Goal: Task Accomplishment & Management: Complete application form

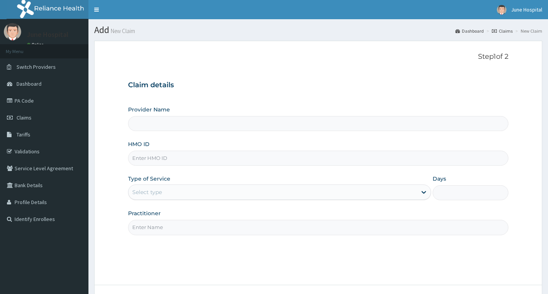
click at [181, 157] on input "HMO ID" at bounding box center [318, 158] width 380 height 15
paste input "BTR/10763/A"
type input "BTR/10763/A"
click at [172, 190] on div "Select type" at bounding box center [272, 192] width 289 height 12
click at [113, 179] on form "Step 1 of 2 Claim details Provider Name HMO ID BTR/10763/A Type of Service Use …" at bounding box center [318, 185] width 448 height 288
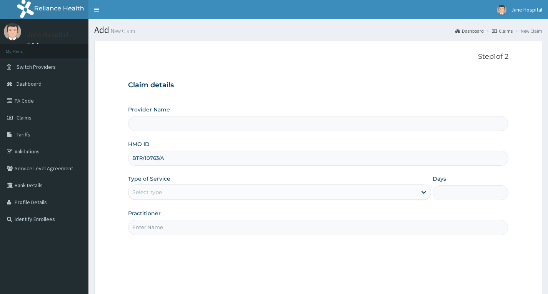
click at [168, 226] on input "Practitioner" at bounding box center [318, 227] width 380 height 15
type input "DR SEYI OJO"
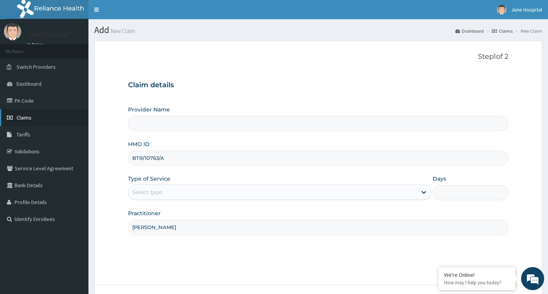
click at [19, 114] on span "Claims" at bounding box center [24, 117] width 15 height 7
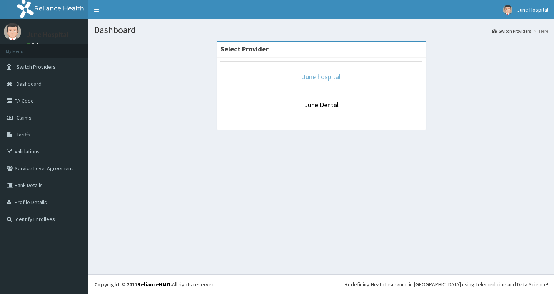
click at [326, 77] on link "June hospital" at bounding box center [321, 76] width 38 height 9
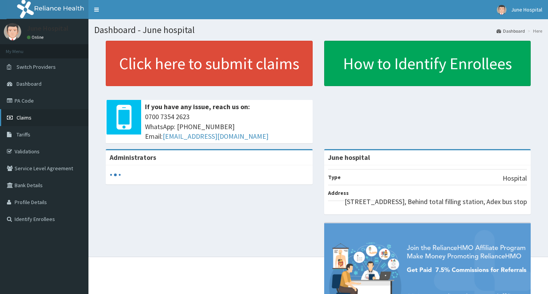
click at [34, 118] on link "Claims" at bounding box center [44, 117] width 88 height 17
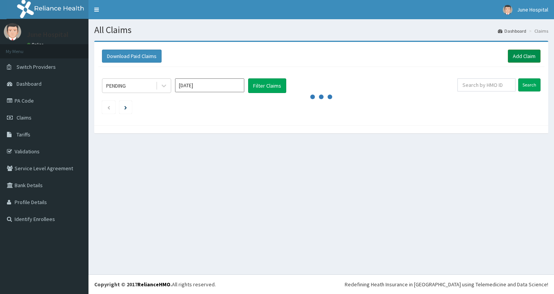
click at [521, 53] on link "Add Claim" at bounding box center [524, 56] width 33 height 13
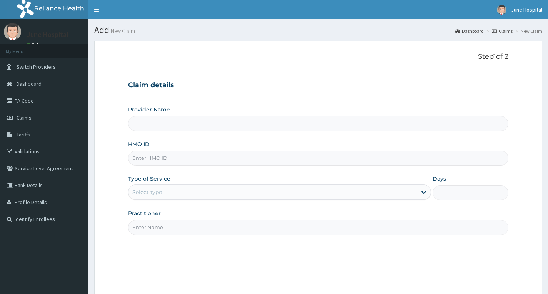
type input "June hospital"
click at [169, 159] on input "HMO ID" at bounding box center [318, 158] width 380 height 15
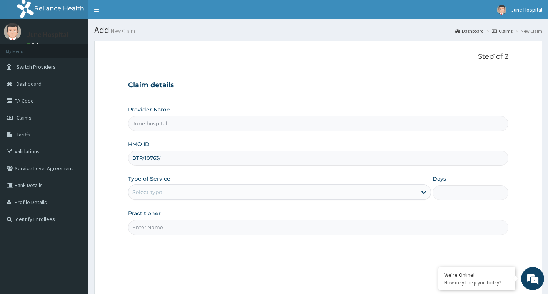
type input "BTR/10763/A"
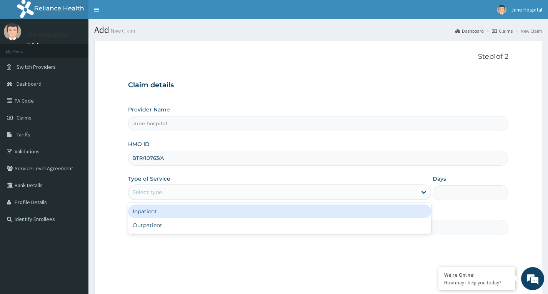
click at [188, 192] on div "Select type" at bounding box center [272, 192] width 289 height 12
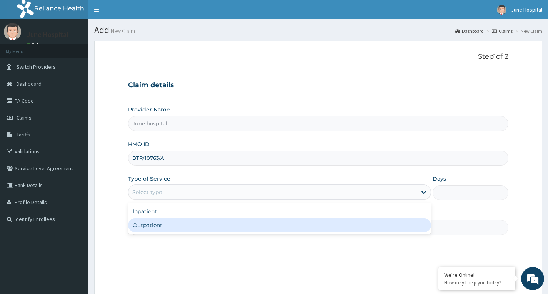
click at [173, 227] on div "Outpatient" at bounding box center [279, 226] width 303 height 14
type input "1"
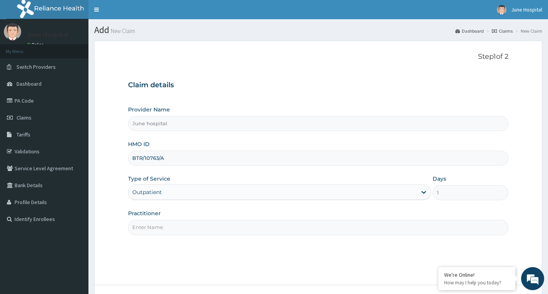
click at [178, 227] on input "Practitioner" at bounding box center [318, 227] width 380 height 15
type input "[PERSON_NAME]"
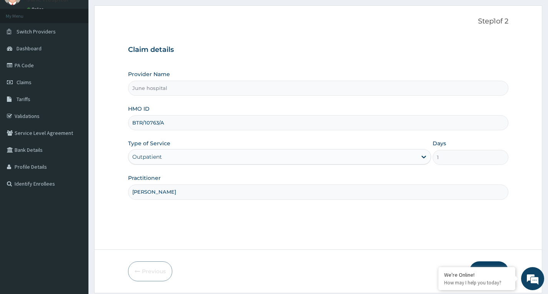
scroll to position [60, 0]
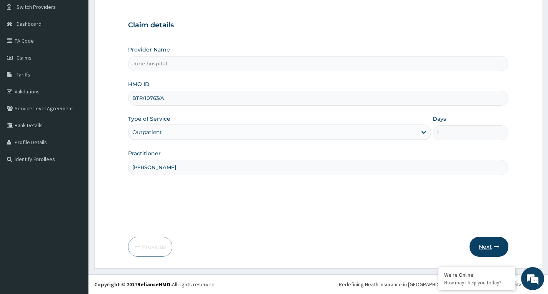
click at [485, 245] on button "Next" at bounding box center [489, 247] width 39 height 20
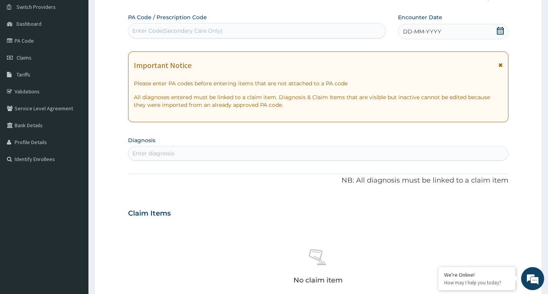
click at [503, 28] on icon at bounding box center [500, 31] width 7 height 8
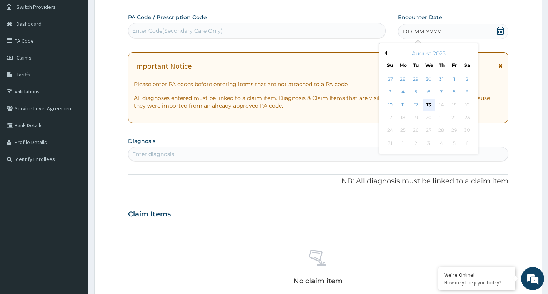
click at [427, 101] on div "13" at bounding box center [429, 105] width 12 height 12
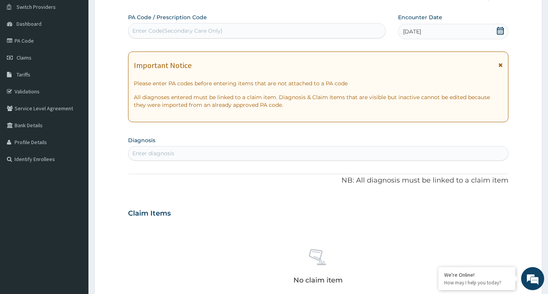
click at [178, 149] on div "Enter diagnosis" at bounding box center [318, 153] width 380 height 12
type input "MYALGIA"
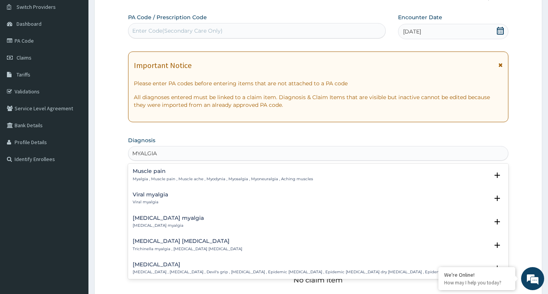
click at [150, 172] on h4 "Muscle pain" at bounding box center [223, 171] width 180 height 6
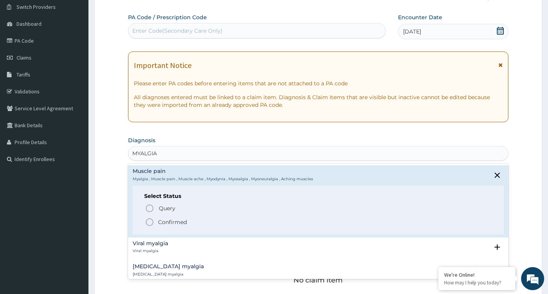
click at [148, 223] on icon "status option filled" at bounding box center [149, 222] width 9 height 9
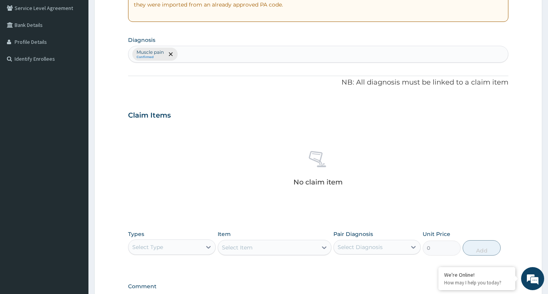
scroll to position [214, 0]
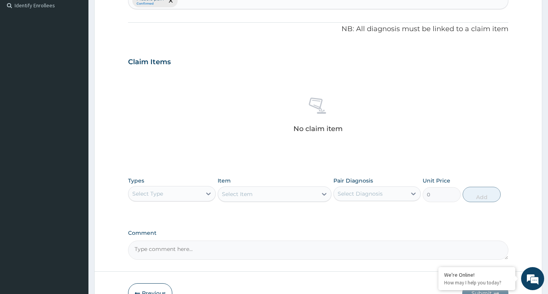
click at [194, 199] on div "Select Type" at bounding box center [164, 194] width 73 height 12
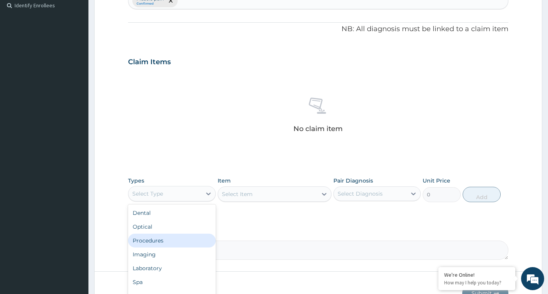
click at [185, 243] on div "Procedures" at bounding box center [171, 241] width 87 height 14
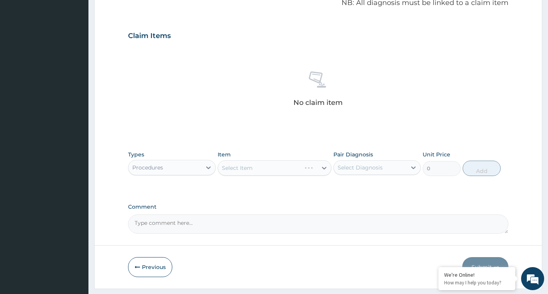
scroll to position [260, 0]
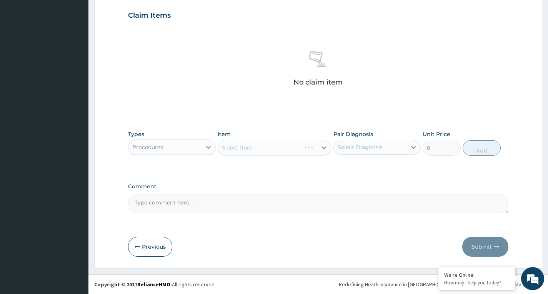
click at [317, 149] on div "Select Item" at bounding box center [275, 147] width 114 height 15
click at [317, 148] on div "Select Item" at bounding box center [275, 147] width 114 height 15
click at [304, 144] on div "Select Item" at bounding box center [275, 147] width 114 height 15
click at [322, 145] on icon at bounding box center [324, 148] width 8 height 8
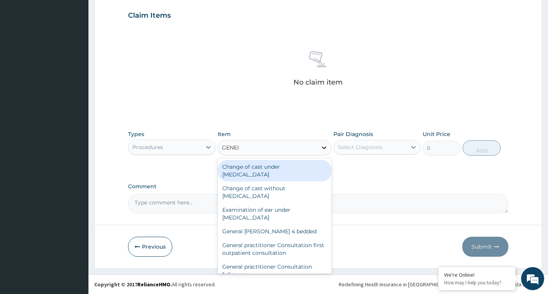
type input "GENERA"
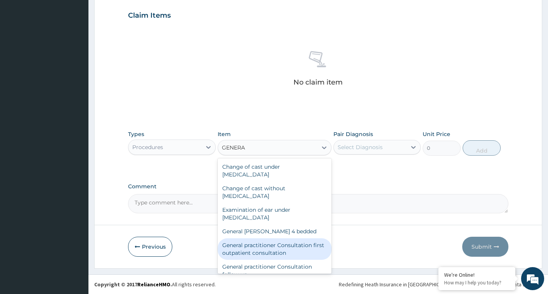
click at [304, 249] on div "General practitioner Consultation first outpatient consultation" at bounding box center [275, 250] width 114 height 22
type input "3547.5"
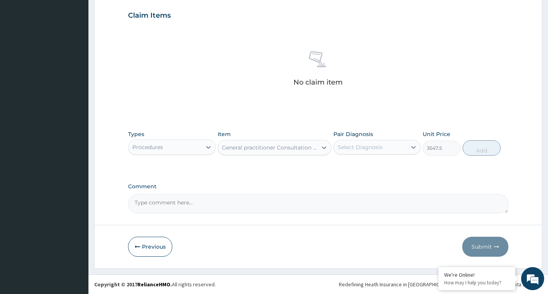
click at [365, 145] on div "Select Diagnosis" at bounding box center [360, 147] width 45 height 8
drag, startPoint x: 366, startPoint y: 171, endPoint x: 371, endPoint y: 170, distance: 5.0
click at [366, 171] on div "Muscle pain" at bounding box center [377, 167] width 87 height 16
checkbox input "true"
drag, startPoint x: 486, startPoint y: 150, endPoint x: 238, endPoint y: 163, distance: 248.5
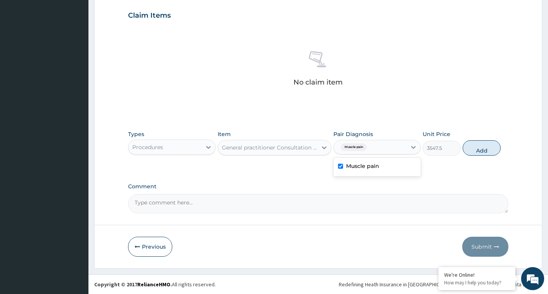
click at [486, 149] on button "Add" at bounding box center [482, 147] width 38 height 15
type input "0"
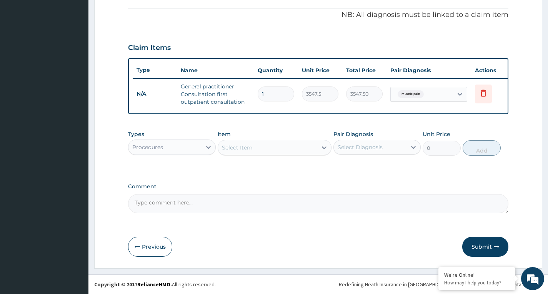
scroll to position [234, 0]
drag, startPoint x: 198, startPoint y: 148, endPoint x: 196, endPoint y: 152, distance: 4.8
click at [199, 148] on div "Procedures" at bounding box center [164, 147] width 73 height 12
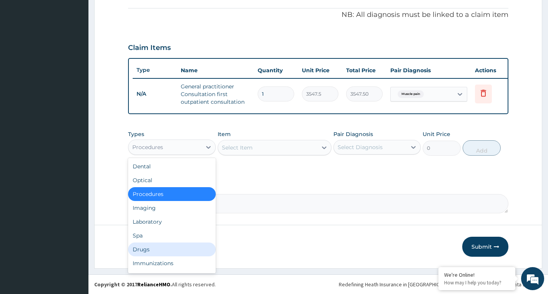
click at [175, 248] on div "Drugs" at bounding box center [171, 250] width 87 height 14
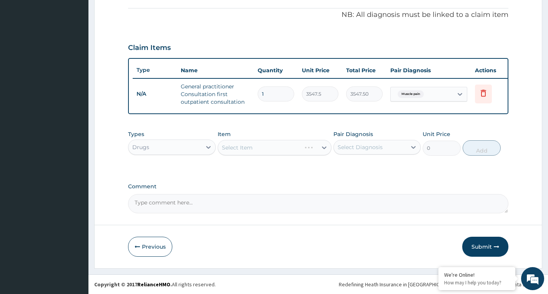
click at [319, 151] on div "Select Item" at bounding box center [275, 147] width 114 height 15
click at [319, 151] on div at bounding box center [324, 148] width 14 height 14
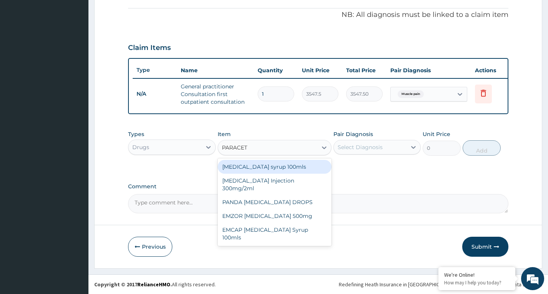
type input "PARACETA"
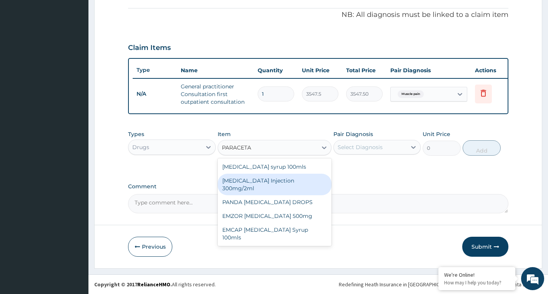
click at [315, 178] on div "PARACETAMOL Injection 300mg/2ml" at bounding box center [275, 185] width 114 height 22
type input "260.15"
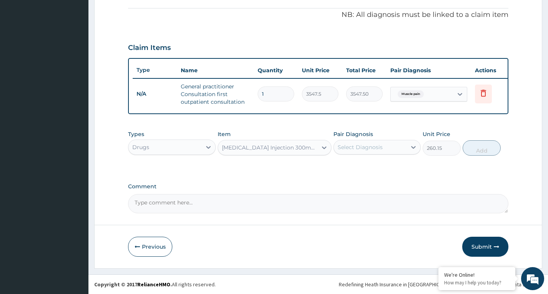
click at [376, 147] on div "Select Diagnosis" at bounding box center [360, 147] width 45 height 8
click at [374, 167] on label "Muscle pain" at bounding box center [362, 166] width 33 height 8
checkbox input "true"
click at [482, 150] on button "Add" at bounding box center [482, 147] width 38 height 15
type input "0"
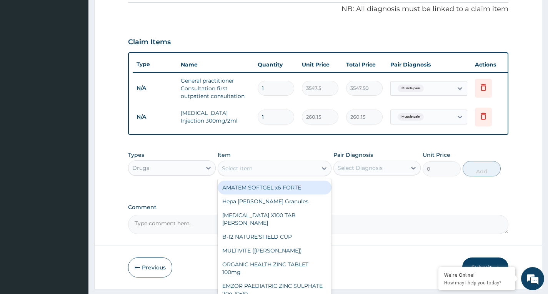
click at [317, 175] on div "Select Item" at bounding box center [268, 168] width 100 height 12
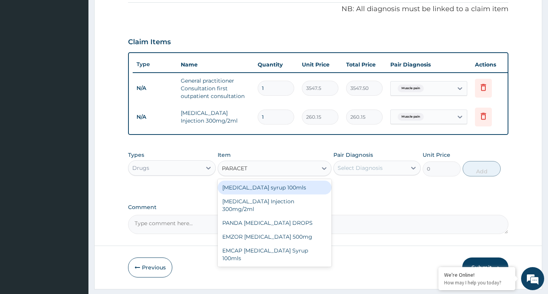
type input "PARACETA"
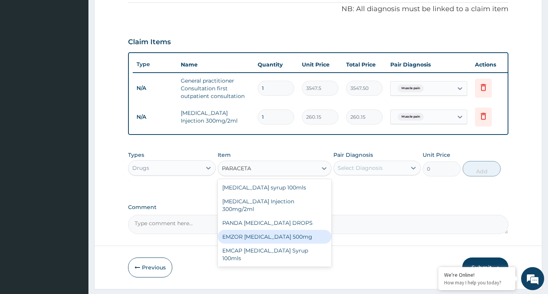
click at [313, 232] on div "EMZOR PARACETAMOL 500mg" at bounding box center [275, 237] width 114 height 14
type input "23.65"
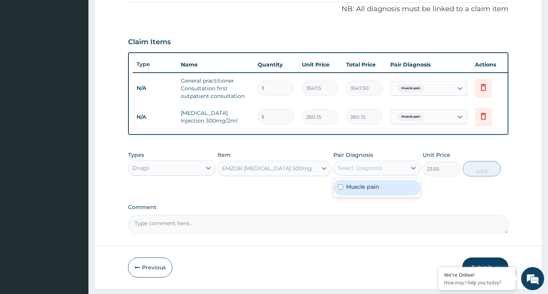
click at [372, 172] on div "Select Diagnosis" at bounding box center [360, 168] width 45 height 8
click at [367, 191] on label "Muscle pain" at bounding box center [362, 187] width 33 height 8
checkbox input "true"
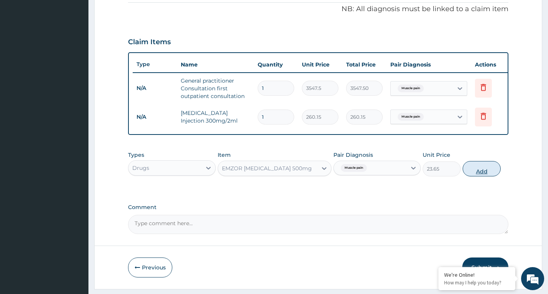
click at [484, 177] on button "Add" at bounding box center [482, 168] width 38 height 15
type input "0"
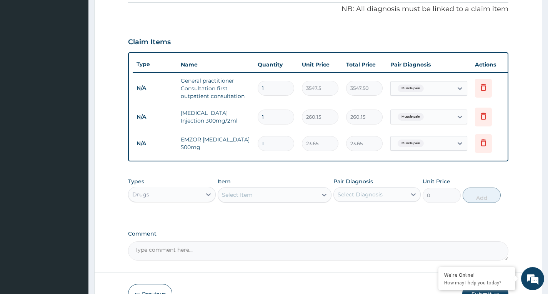
type input "18"
type input "425.70"
type input "18"
click at [320, 202] on div at bounding box center [324, 195] width 14 height 14
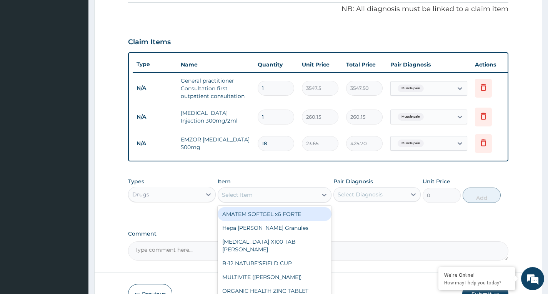
click at [313, 200] on div "Select Item" at bounding box center [268, 195] width 100 height 12
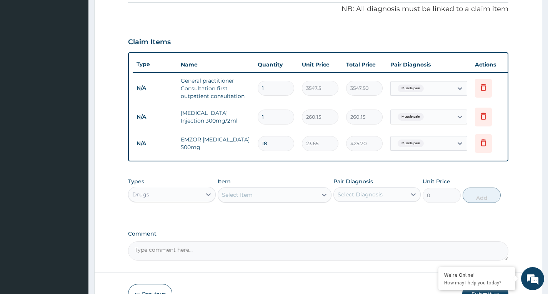
click at [313, 200] on div "Select Item" at bounding box center [268, 195] width 100 height 12
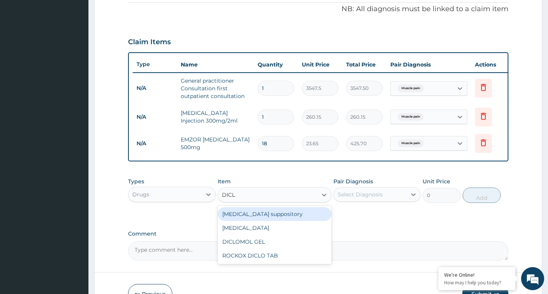
type input "DICLO"
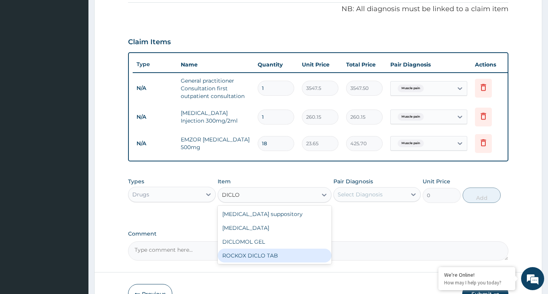
click at [314, 261] on div "ROCKOX DICLO TAB" at bounding box center [275, 256] width 114 height 14
type input "82.775"
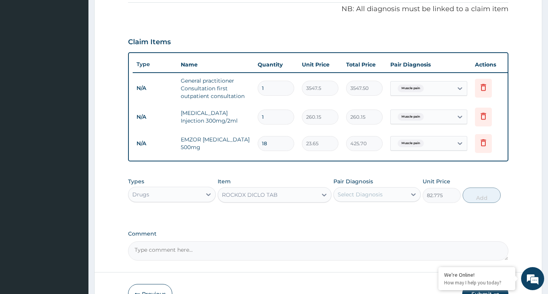
click at [376, 196] on div "Select Diagnosis" at bounding box center [360, 195] width 45 height 8
click at [371, 217] on label "Muscle pain" at bounding box center [362, 214] width 33 height 8
checkbox input "true"
click at [485, 203] on button "Add" at bounding box center [482, 195] width 38 height 15
type input "0"
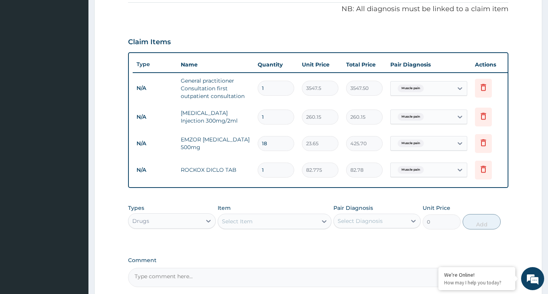
click at [274, 170] on input "1" at bounding box center [276, 170] width 37 height 15
type input "0.00"
type input "5"
type input "413.88"
type input "5"
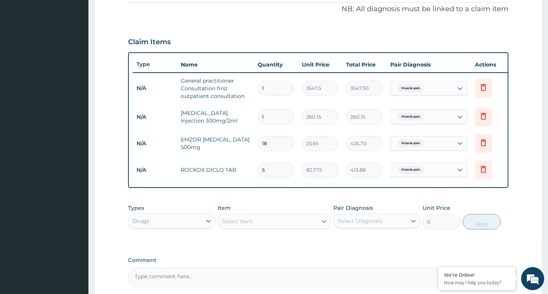
click at [296, 227] on div "Select Item" at bounding box center [268, 221] width 100 height 12
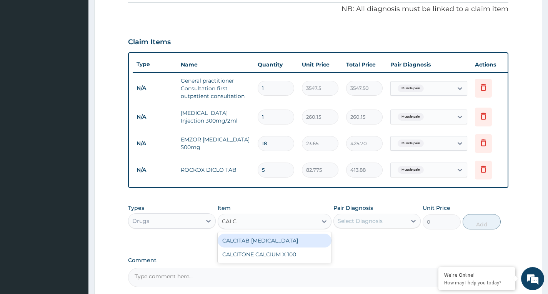
type input "CALCI"
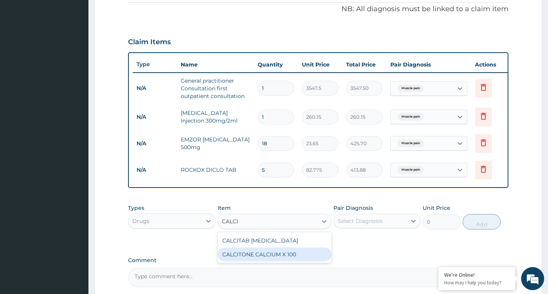
click at [310, 262] on div "CALCITONE CALCIUM X 100" at bounding box center [275, 255] width 114 height 14
type input "23.65"
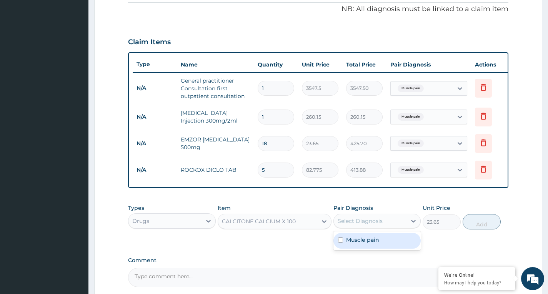
click at [359, 225] on div "Select Diagnosis" at bounding box center [360, 221] width 45 height 8
click at [362, 244] on label "Muscle pain" at bounding box center [362, 240] width 33 height 8
checkbox input "true"
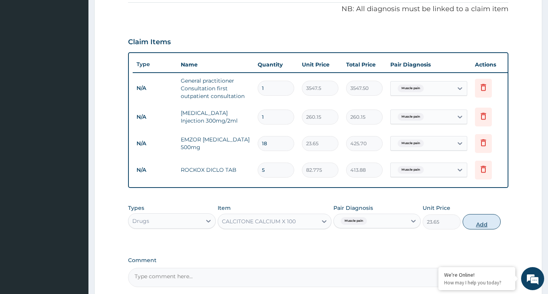
click at [482, 229] on button "Add" at bounding box center [482, 221] width 38 height 15
type input "0"
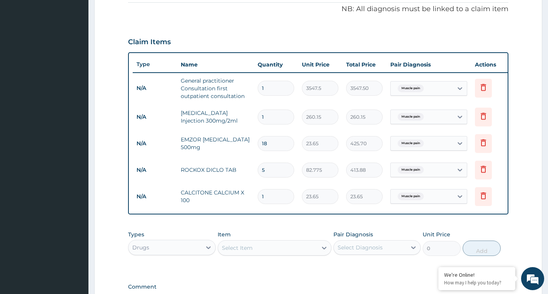
type input "10"
type input "236.50"
type input "10"
click at [307, 254] on div "Select Item" at bounding box center [268, 248] width 100 height 12
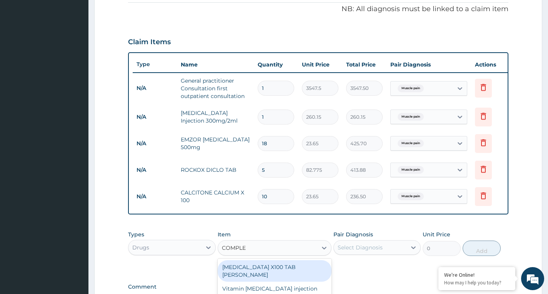
type input "COMPLEX"
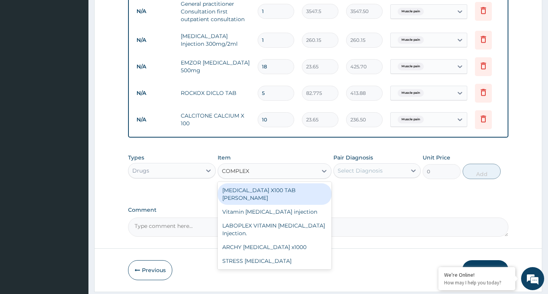
click at [299, 195] on div "B-COMPLEX X100 TAB DR MAYER" at bounding box center [275, 194] width 114 height 22
type input "23.65"
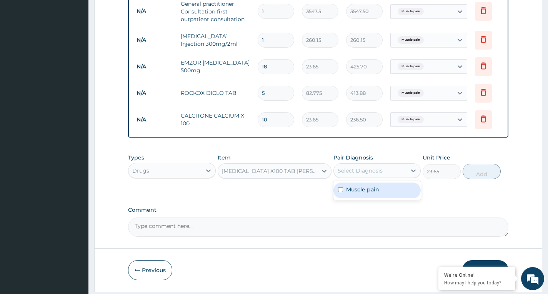
click at [364, 172] on div "Select Diagnosis" at bounding box center [360, 171] width 45 height 8
click at [364, 194] on label "Muscle pain" at bounding box center [362, 190] width 33 height 8
checkbox input "true"
click at [484, 179] on button "Add" at bounding box center [482, 171] width 38 height 15
type input "0"
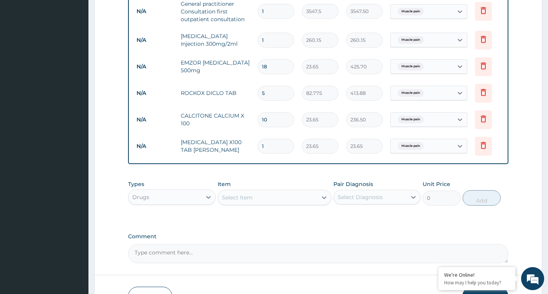
type input "0.00"
type input "5"
type input "118.25"
type input "5"
click at [285, 178] on div "PA Code / Prescription Code Enter Code(Secondary Care Only) Encounter Date 13-0…" at bounding box center [318, 13] width 380 height 501
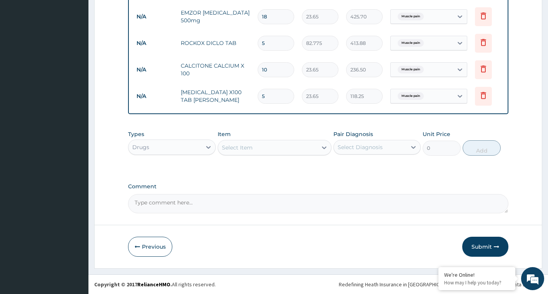
scroll to position [367, 0]
click at [481, 246] on button "Submit" at bounding box center [485, 247] width 46 height 20
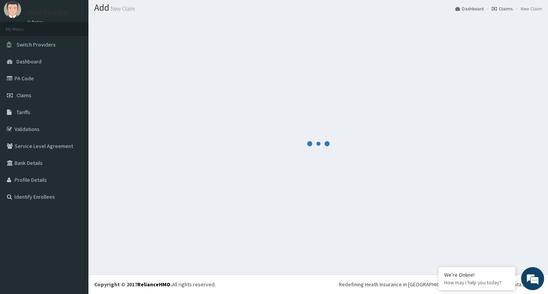
scroll to position [22, 0]
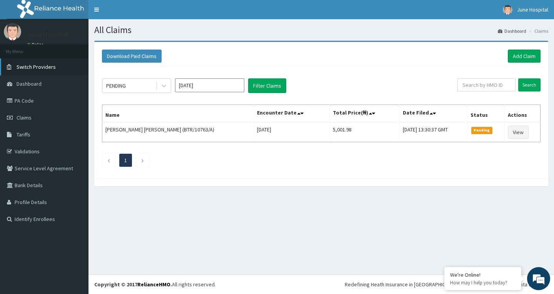
click at [43, 66] on span "Switch Providers" at bounding box center [36, 66] width 39 height 7
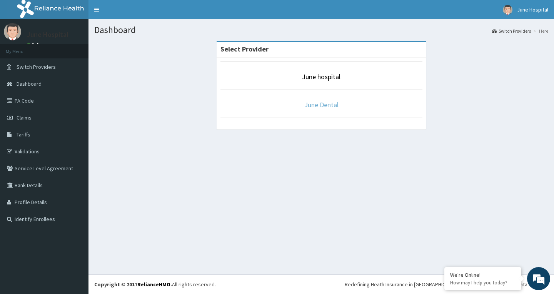
click at [320, 103] on link "June Dental" at bounding box center [321, 104] width 34 height 9
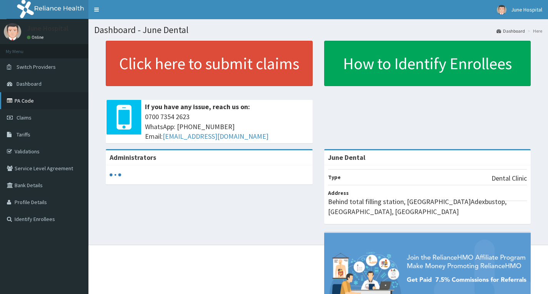
click at [25, 100] on link "PA Code" at bounding box center [44, 100] width 88 height 17
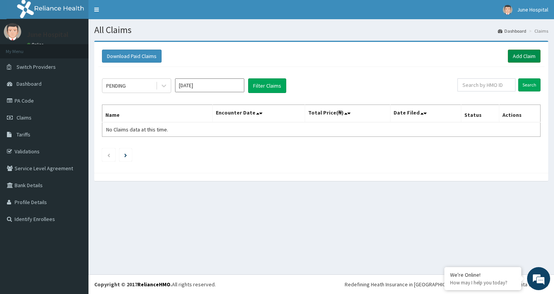
click at [514, 58] on link "Add Claim" at bounding box center [524, 56] width 33 height 13
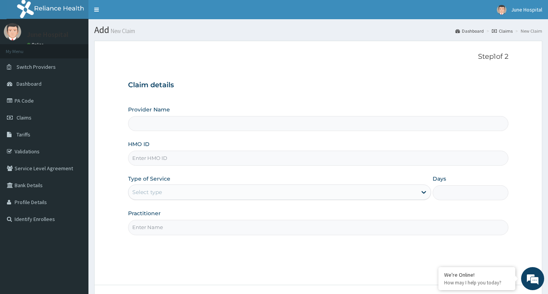
type input "June Dental"
click at [166, 161] on input "HMO ID" at bounding box center [318, 158] width 380 height 15
type input "SFA/13496/A"
click at [184, 193] on div "Select type" at bounding box center [272, 192] width 289 height 12
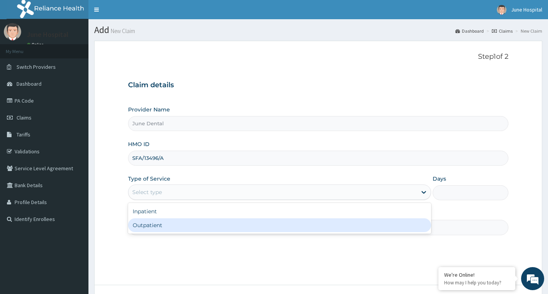
click at [180, 225] on div "Outpatient" at bounding box center [279, 226] width 303 height 14
type input "1"
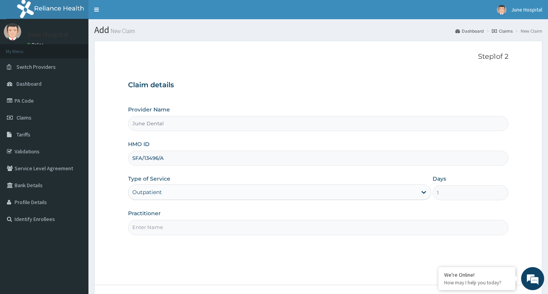
click at [182, 223] on input "Practitioner" at bounding box center [318, 227] width 380 height 15
type input "[PERSON_NAME]"
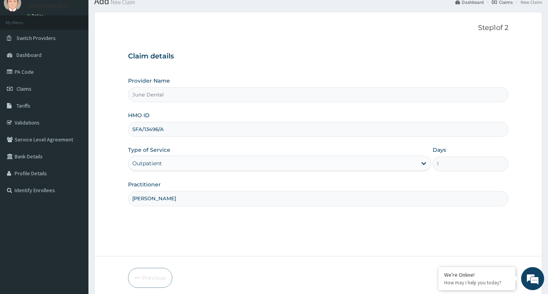
scroll to position [60, 0]
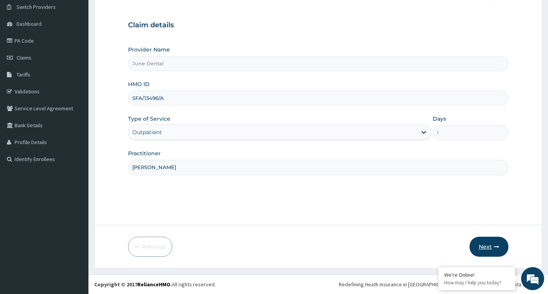
click at [487, 247] on button "Next" at bounding box center [489, 247] width 39 height 20
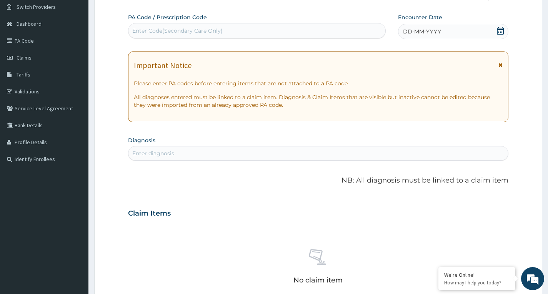
click at [202, 30] on div "Enter Code(Secondary Care Only)" at bounding box center [177, 31] width 90 height 8
paste input "PA/79BA9A"
type input "PA/79BA9A"
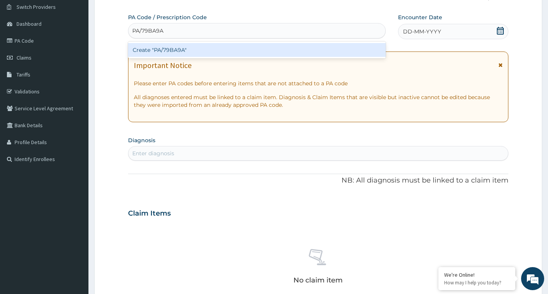
click at [205, 48] on div "Create "PA/79BA9A"" at bounding box center [257, 50] width 258 height 14
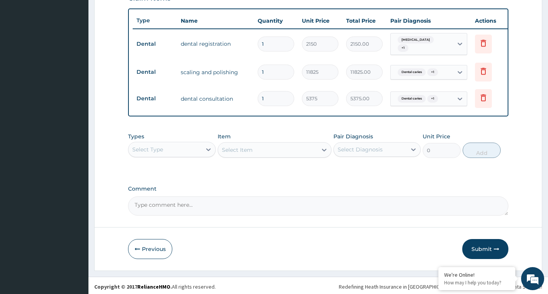
scroll to position [286, 0]
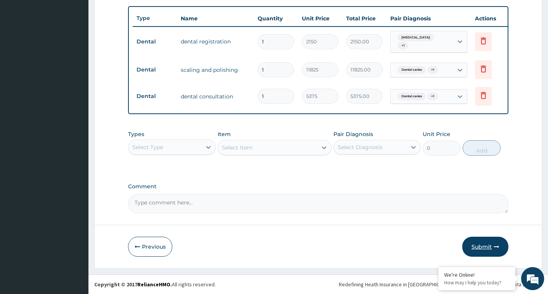
click at [484, 244] on button "Submit" at bounding box center [485, 247] width 46 height 20
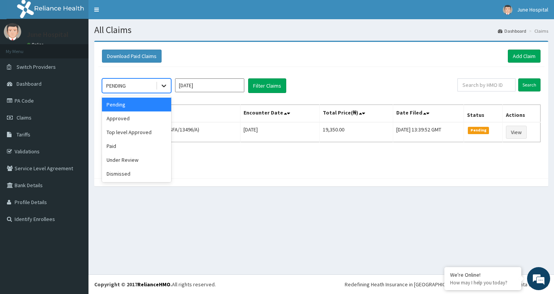
click at [161, 88] on icon at bounding box center [164, 86] width 8 height 8
click at [150, 118] on div "Approved" at bounding box center [136, 119] width 69 height 14
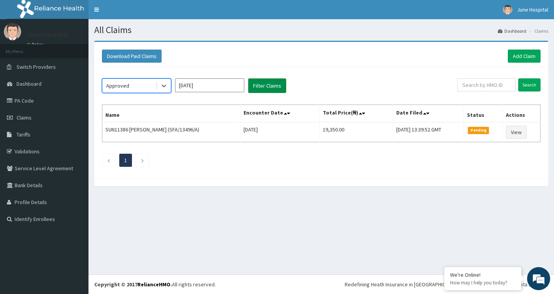
click at [280, 85] on button "Filter Claims" at bounding box center [267, 85] width 38 height 15
